Goal: Find specific page/section: Find specific page/section

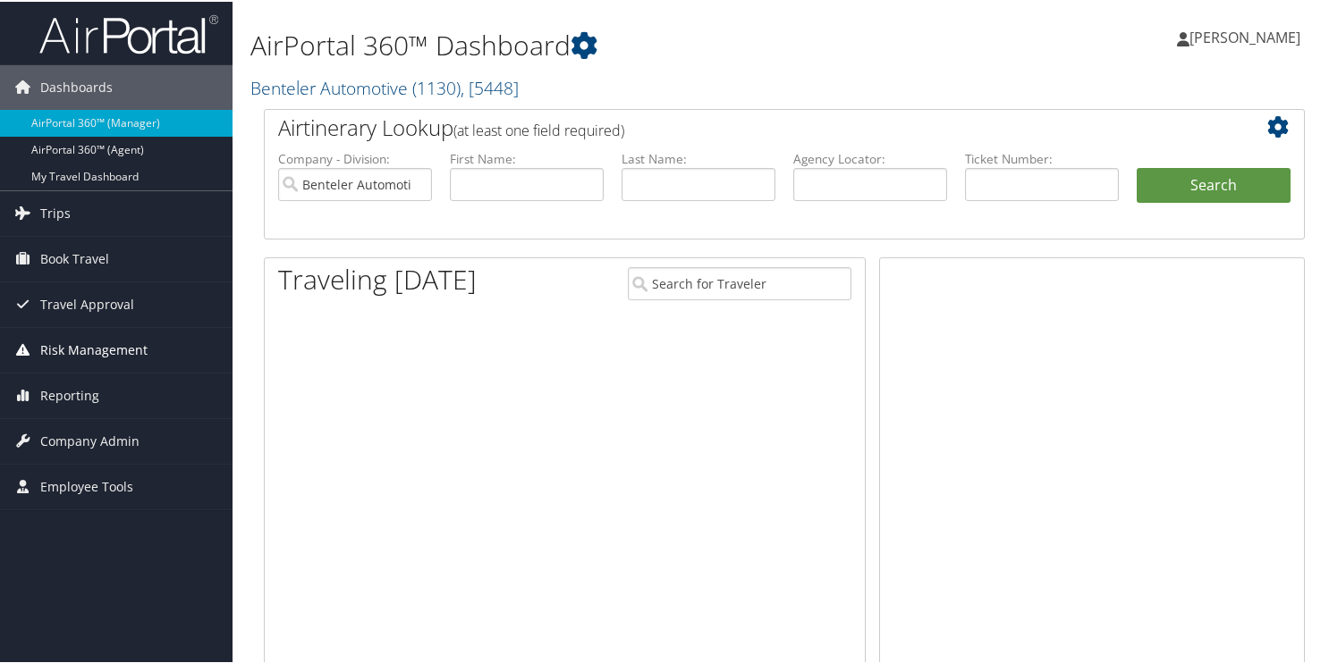
click at [97, 345] on span "Risk Management" at bounding box center [93, 348] width 107 height 45
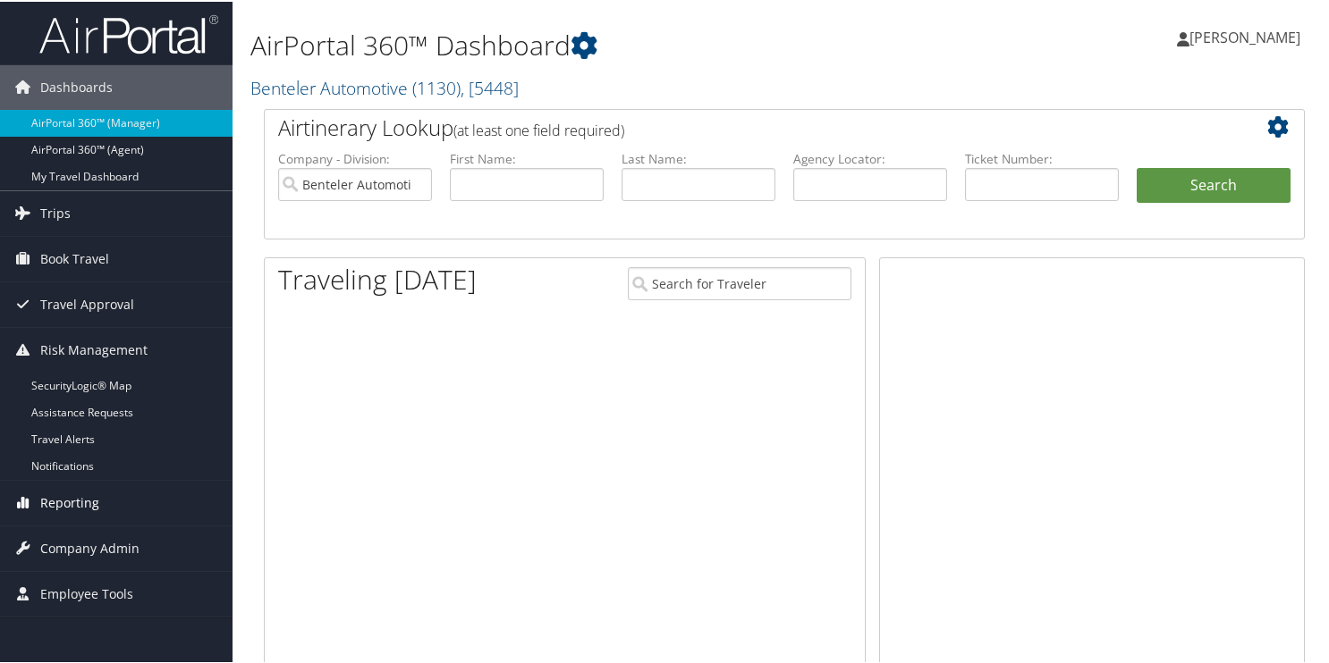
click at [67, 493] on span "Reporting" at bounding box center [69, 501] width 59 height 45
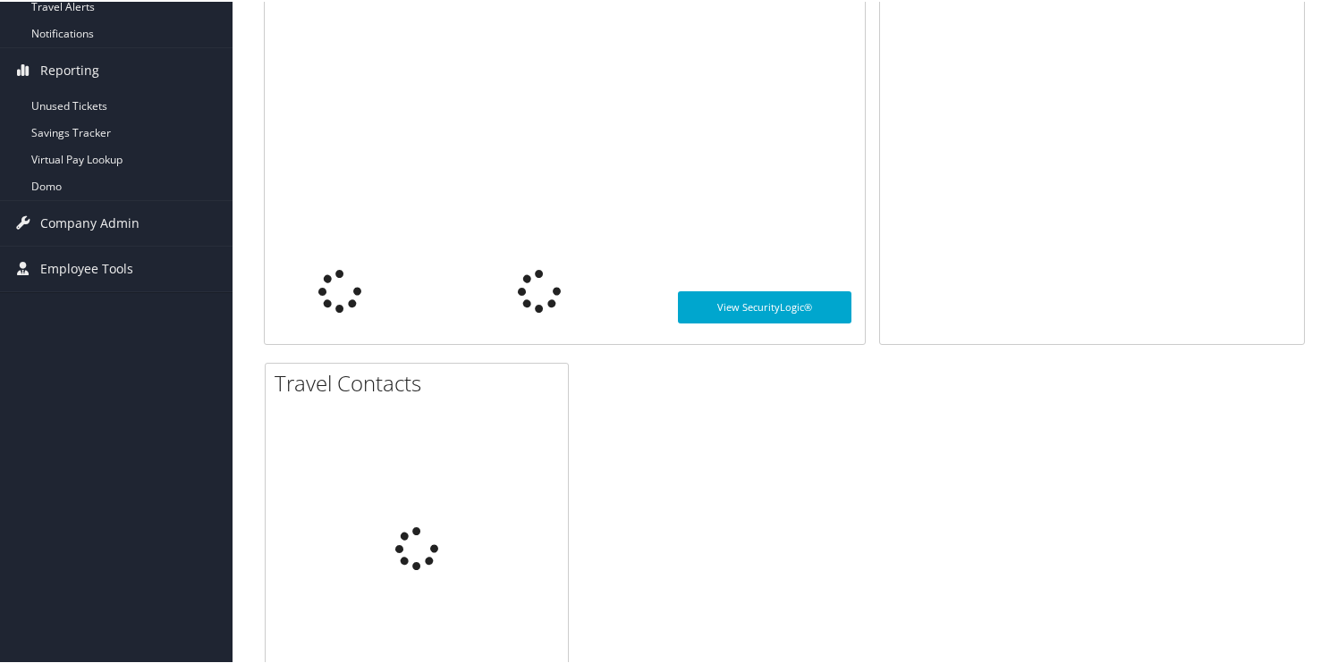
scroll to position [447, 0]
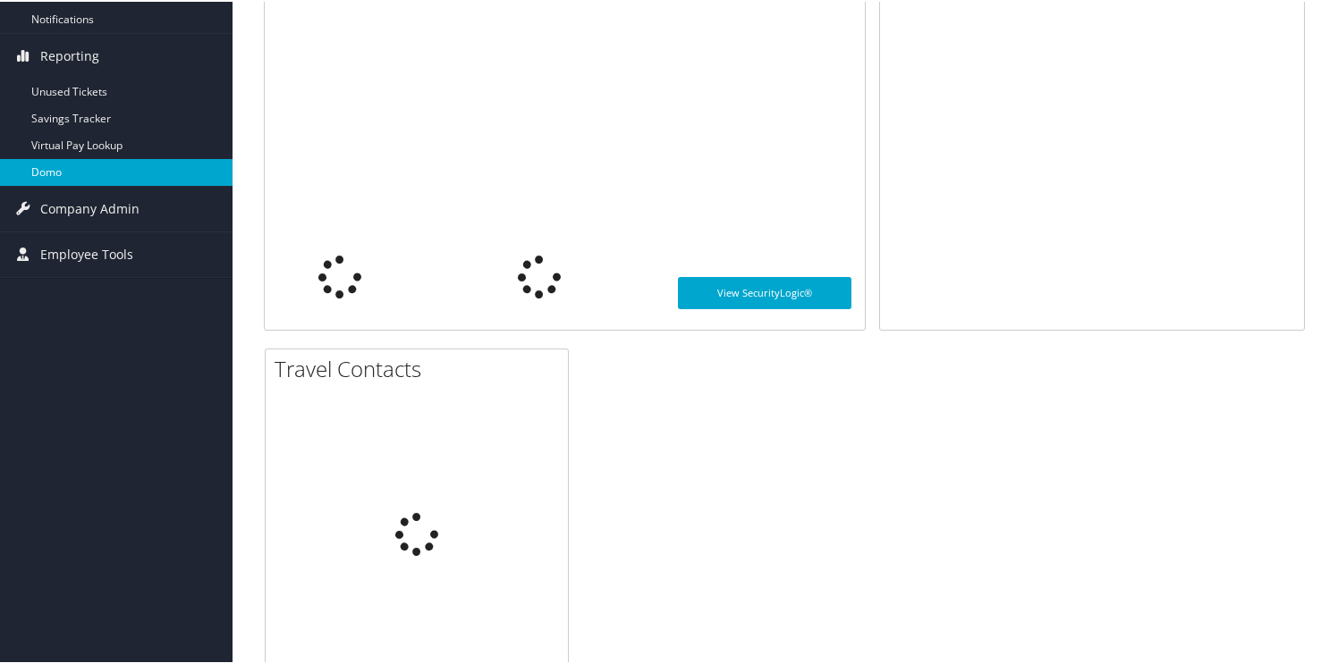
click at [41, 165] on link "Domo" at bounding box center [116, 170] width 232 height 27
